Goal: Check status: Verify the current state of an ongoing process or item

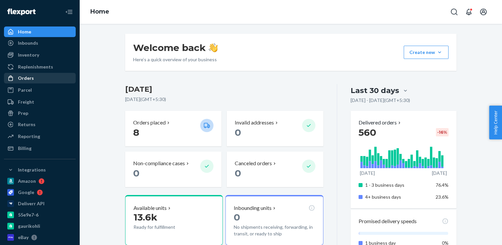
click at [31, 81] on div "Orders" at bounding box center [26, 78] width 16 height 7
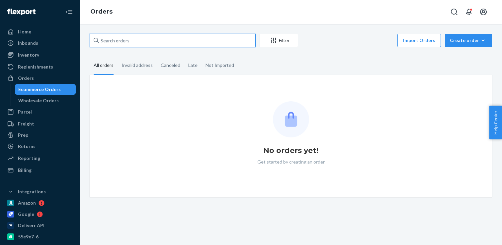
click at [159, 38] on input "text" at bounding box center [173, 40] width 166 height 13
paste input "[PERSON_NAME] - Fromage Co."
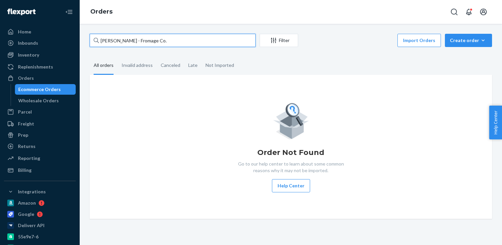
type input "[PERSON_NAME] - Fromage Co."
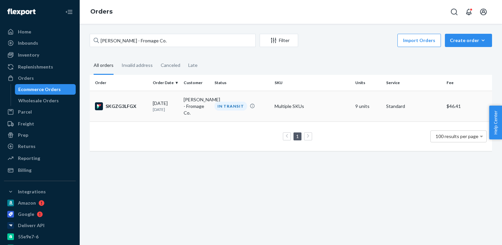
click at [188, 118] on td "[PERSON_NAME] - Fromage Co." at bounding box center [196, 106] width 31 height 31
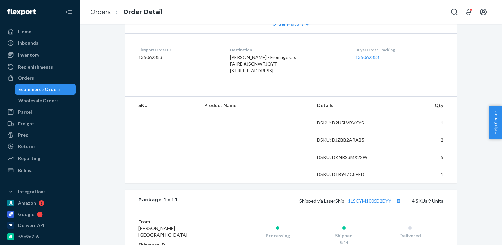
scroll to position [154, 0]
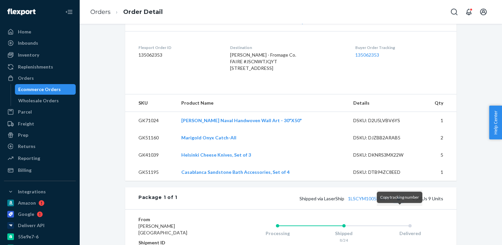
click at [400, 203] on button "Copy tracking number" at bounding box center [398, 198] width 9 height 9
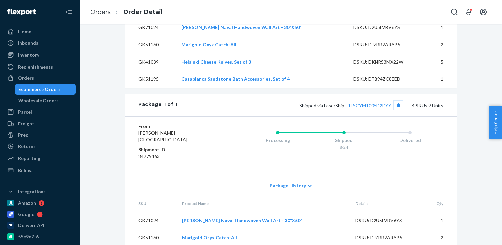
scroll to position [262, 0]
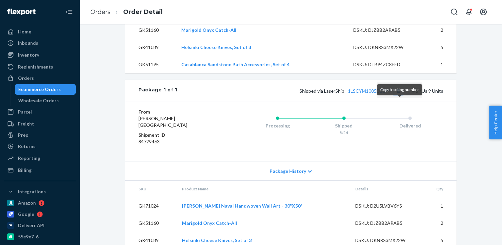
click at [400, 95] on button "Copy tracking number" at bounding box center [398, 91] width 9 height 9
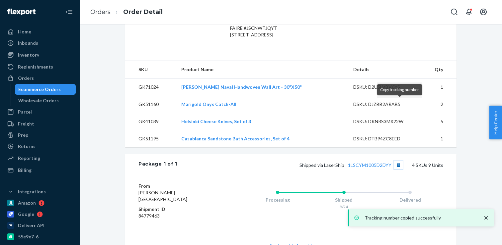
scroll to position [0, 0]
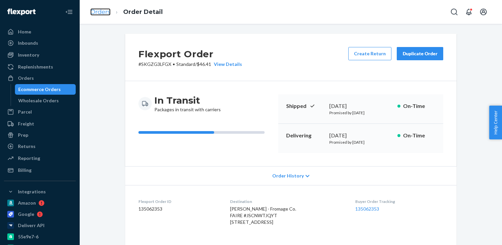
click at [99, 12] on link "Orders" at bounding box center [100, 11] width 20 height 7
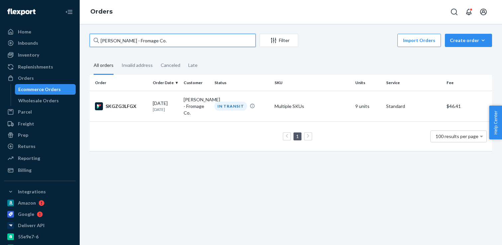
click at [115, 38] on input "[PERSON_NAME] - Fromage Co." at bounding box center [173, 40] width 166 height 13
paste input "Bliss Warehouse"
type input "Bliss Warehouse"
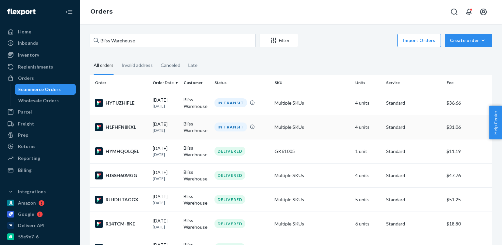
click at [213, 124] on div "IN TRANSIT" at bounding box center [242, 127] width 58 height 9
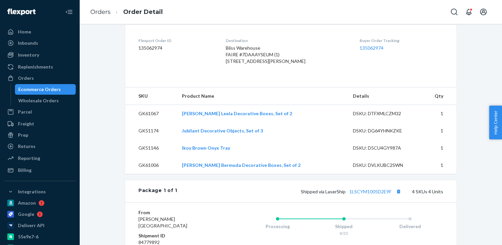
scroll to position [165, 0]
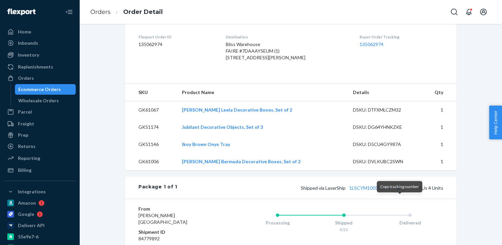
click at [399, 192] on button "Copy tracking number" at bounding box center [398, 188] width 9 height 9
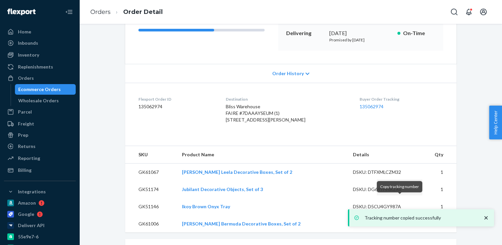
scroll to position [0, 0]
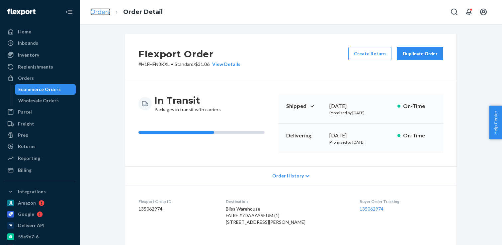
click at [97, 12] on link "Orders" at bounding box center [100, 11] width 20 height 7
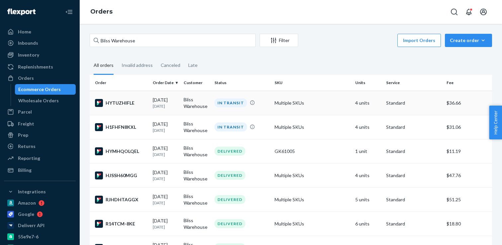
click at [225, 106] on div "IN TRANSIT" at bounding box center [230, 103] width 33 height 9
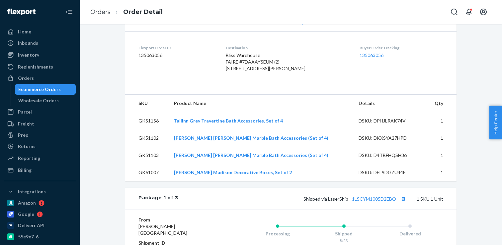
scroll to position [168, 0]
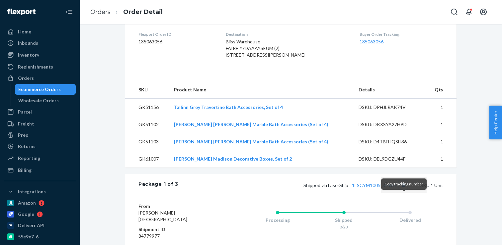
click at [403, 190] on button "Copy tracking number" at bounding box center [402, 185] width 9 height 9
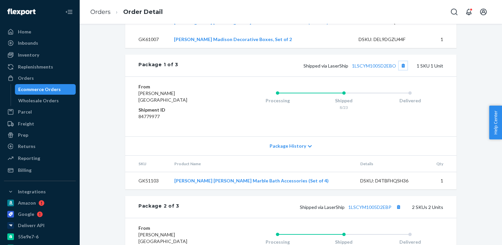
scroll to position [322, 0]
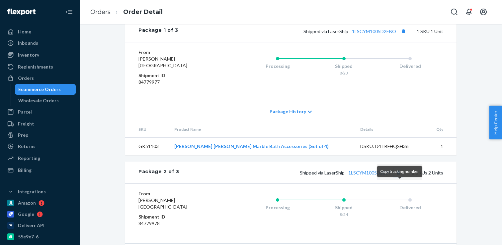
click at [397, 177] on button "Copy tracking number" at bounding box center [398, 173] width 9 height 9
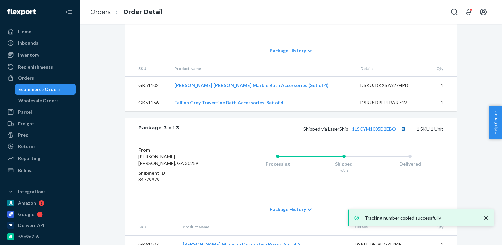
scroll to position [525, 0]
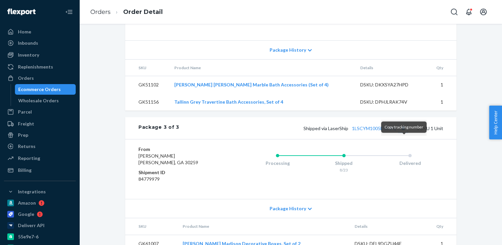
click at [403, 133] on button "Copy tracking number" at bounding box center [402, 128] width 9 height 9
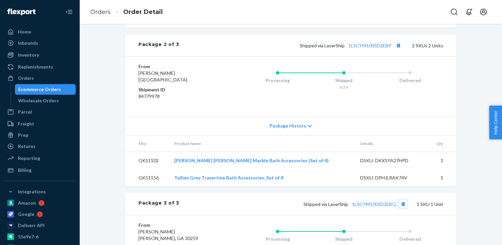
scroll to position [0, 0]
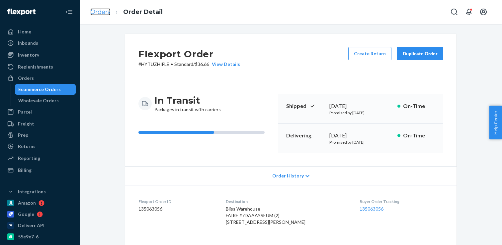
click at [102, 11] on link "Orders" at bounding box center [100, 11] width 20 height 7
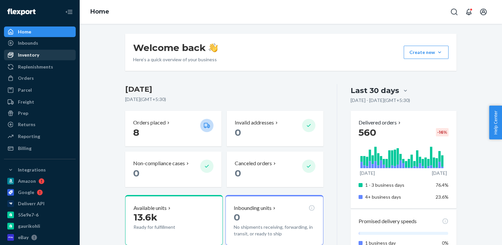
click at [25, 58] on div "Inventory" at bounding box center [40, 54] width 70 height 9
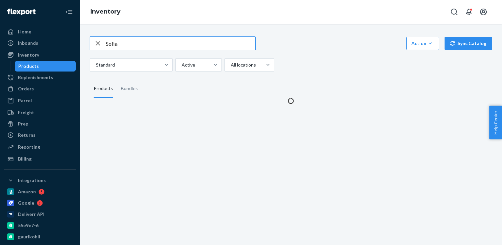
type input "Sofia"
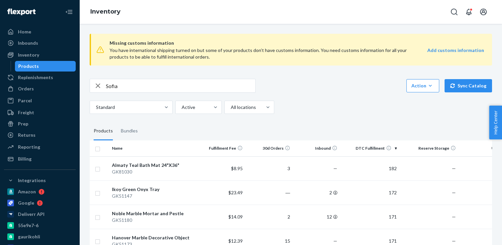
click at [146, 84] on input "Sofia" at bounding box center [180, 85] width 149 height 13
